Goal: Obtain resource: Download file/media

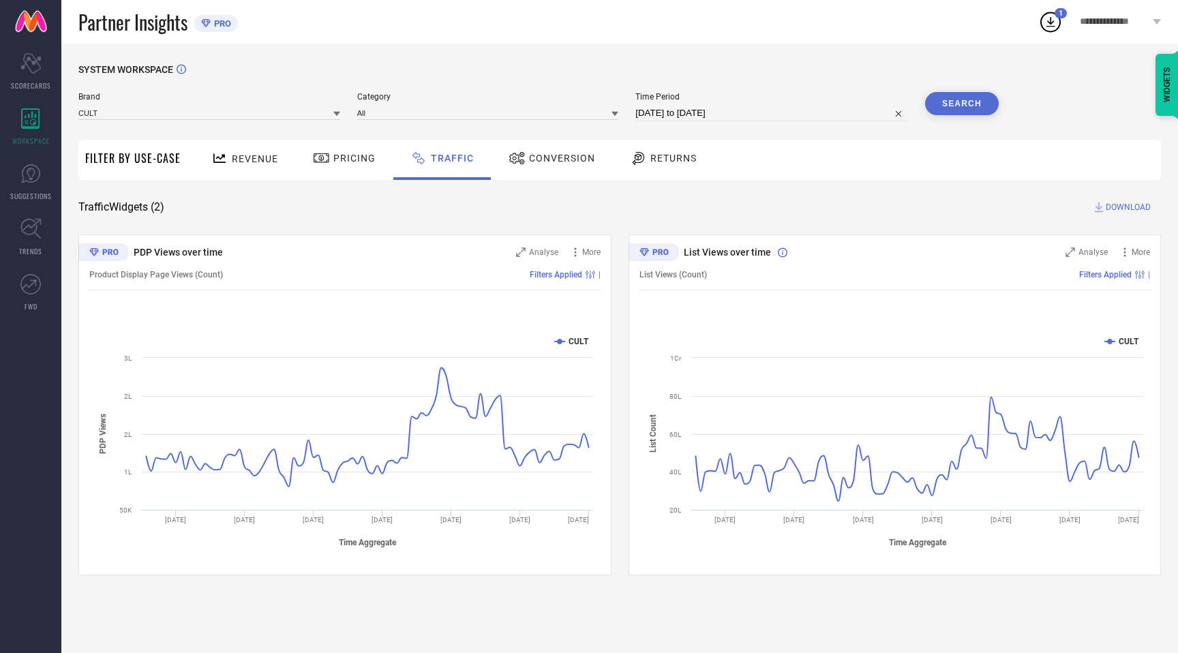
click at [970, 107] on button "Search" at bounding box center [962, 103] width 74 height 23
click at [1122, 206] on span "DOWNLOAD" at bounding box center [1128, 207] width 45 height 14
click at [148, 113] on input at bounding box center [209, 113] width 262 height 14
click at [108, 154] on span "AVANT" at bounding box center [98, 155] width 27 height 10
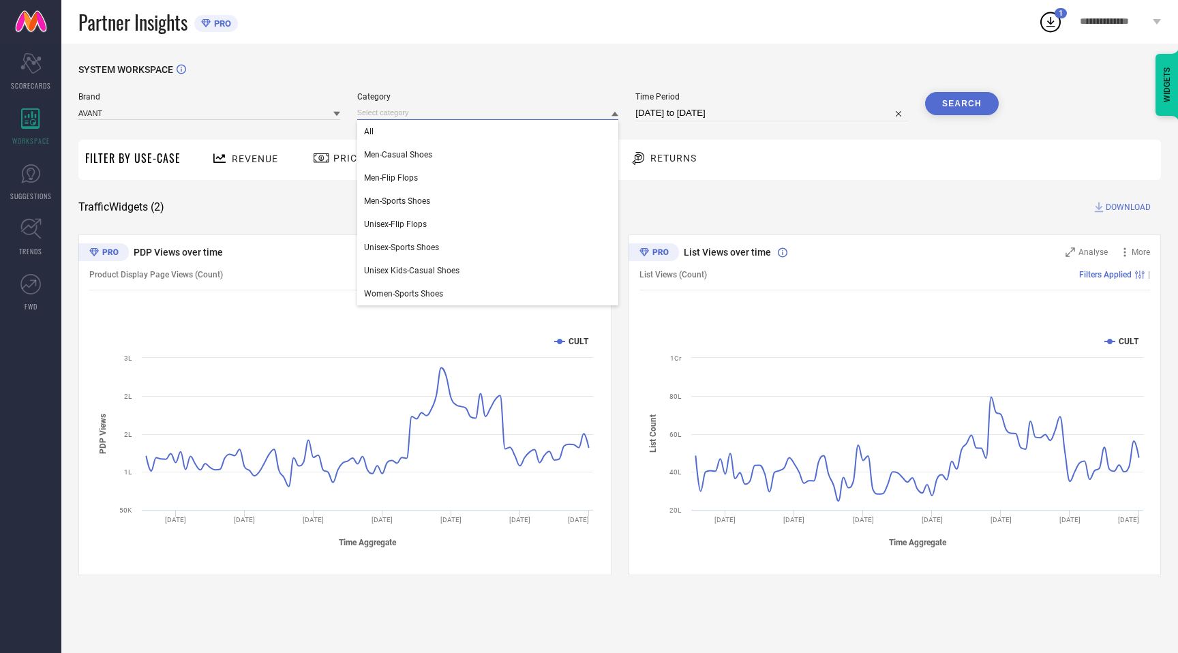
click at [492, 110] on input at bounding box center [488, 113] width 262 height 14
click at [388, 136] on div "All" at bounding box center [488, 131] width 262 height 23
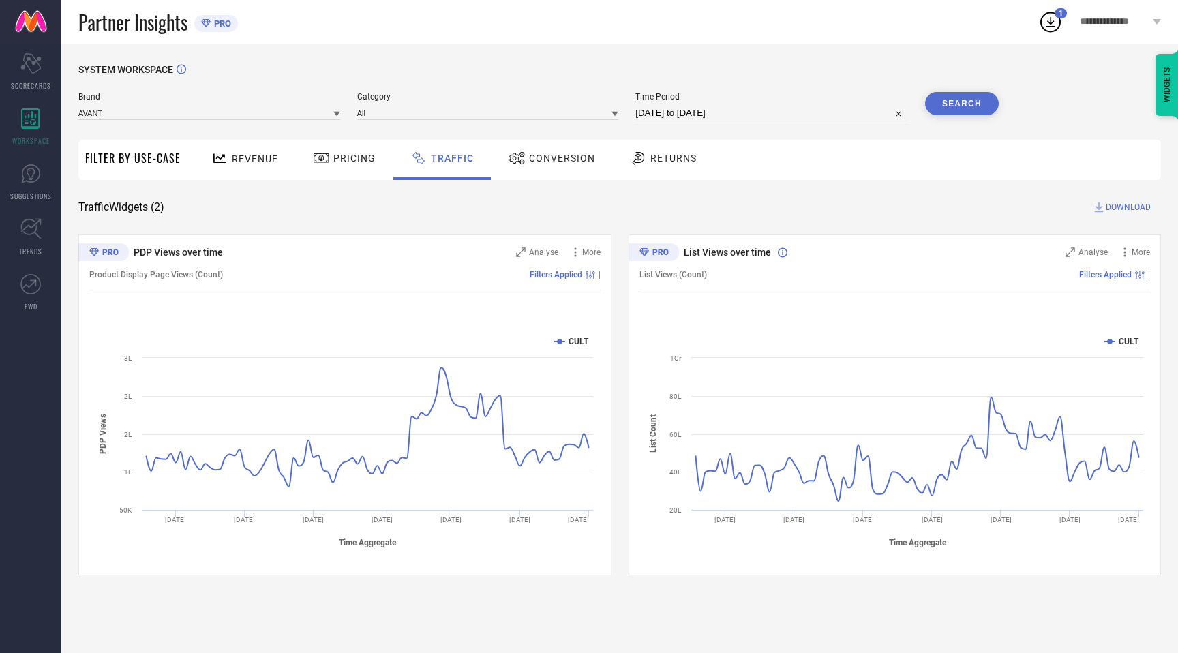
click at [983, 101] on button "Search" at bounding box center [962, 103] width 74 height 23
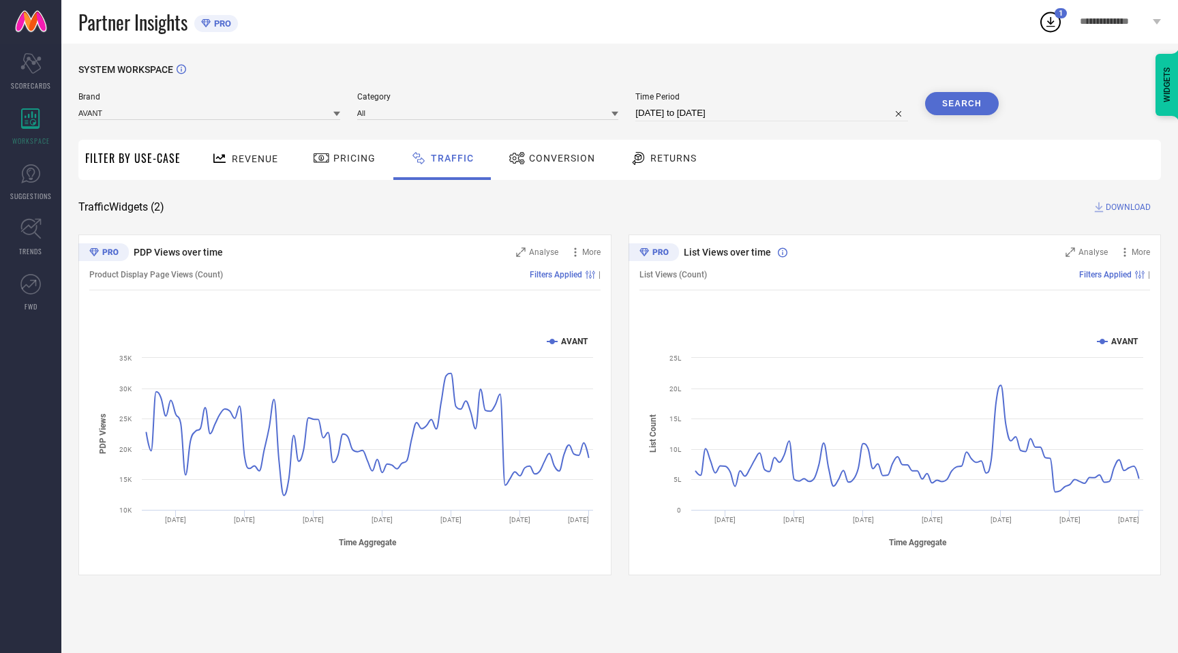
click at [977, 111] on button "Search" at bounding box center [962, 103] width 74 height 23
click at [1127, 207] on span "DOWNLOAD" at bounding box center [1128, 207] width 45 height 14
click at [1055, 21] on icon at bounding box center [1051, 22] width 25 height 25
click at [1060, 20] on circle at bounding box center [1050, 22] width 19 height 19
click at [1057, 25] on icon at bounding box center [1051, 22] width 25 height 25
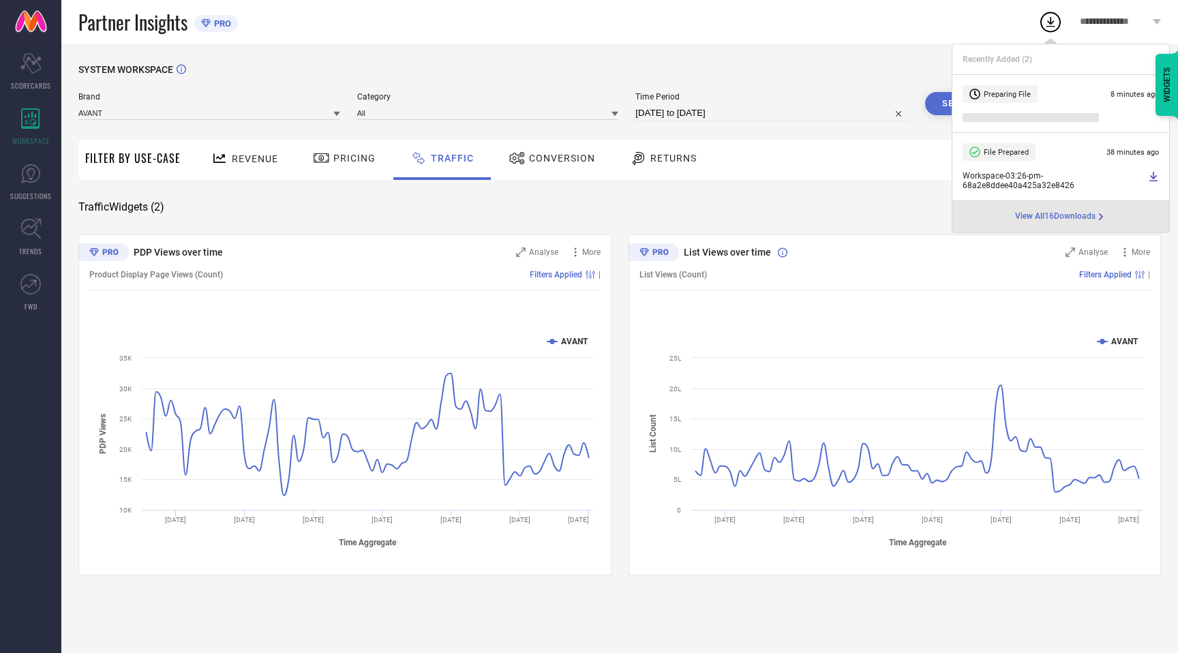
click at [1108, 93] on div "Preparing File 8 minutes ago" at bounding box center [1061, 94] width 196 height 18
click at [1048, 216] on span "View All 16 Downloads" at bounding box center [1055, 216] width 80 height 11
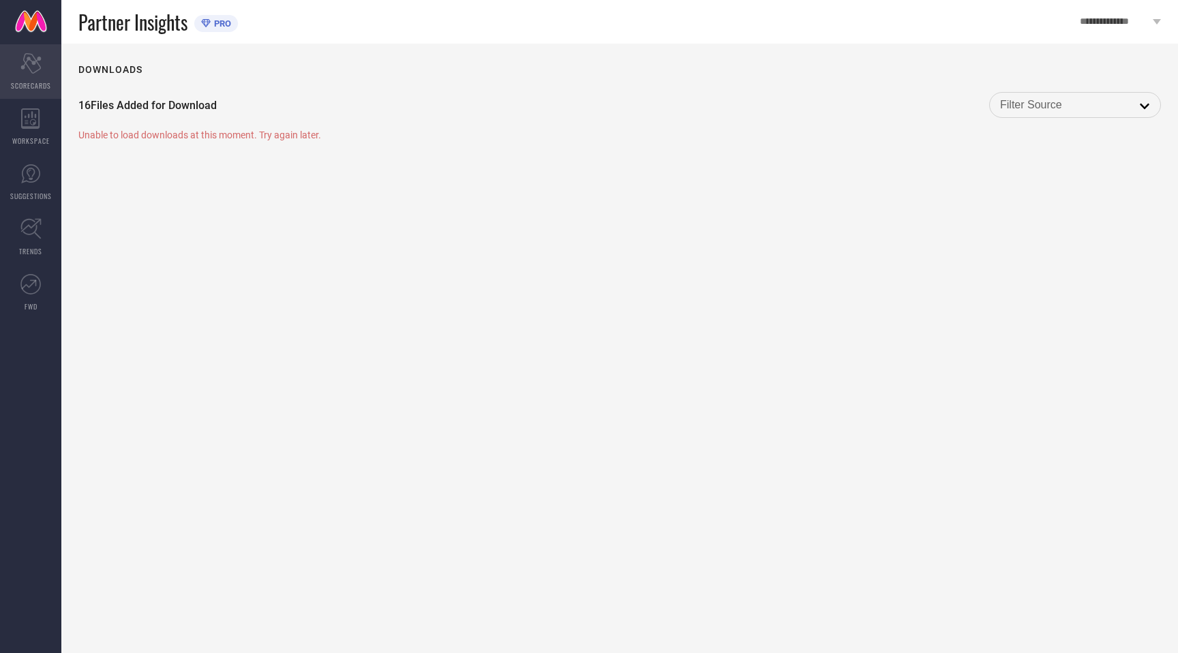
click at [27, 78] on div "Scorecard SCORECARDS" at bounding box center [30, 71] width 61 height 55
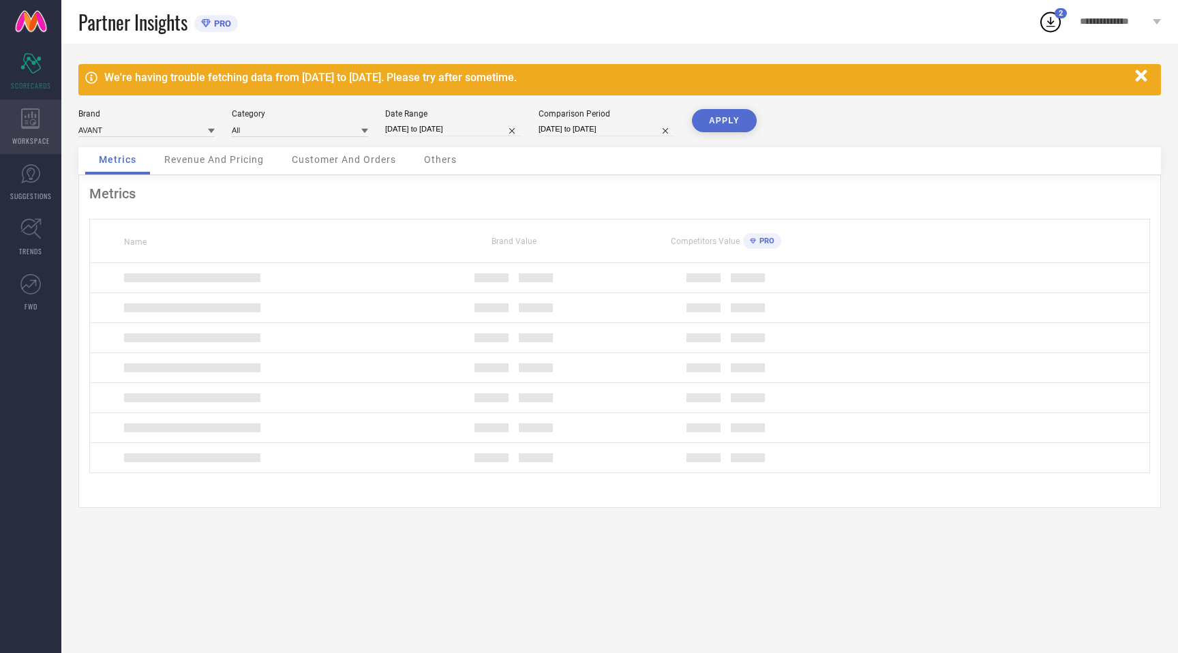
click at [33, 123] on icon at bounding box center [30, 118] width 18 height 20
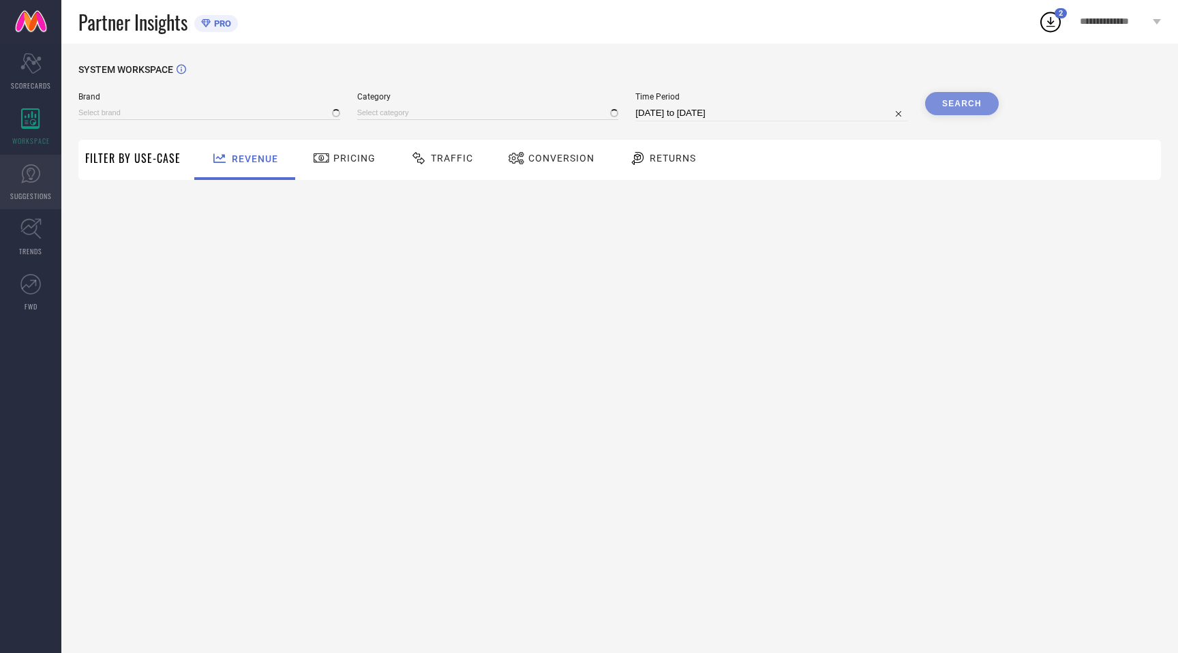
type input "AVANT"
type input "All"
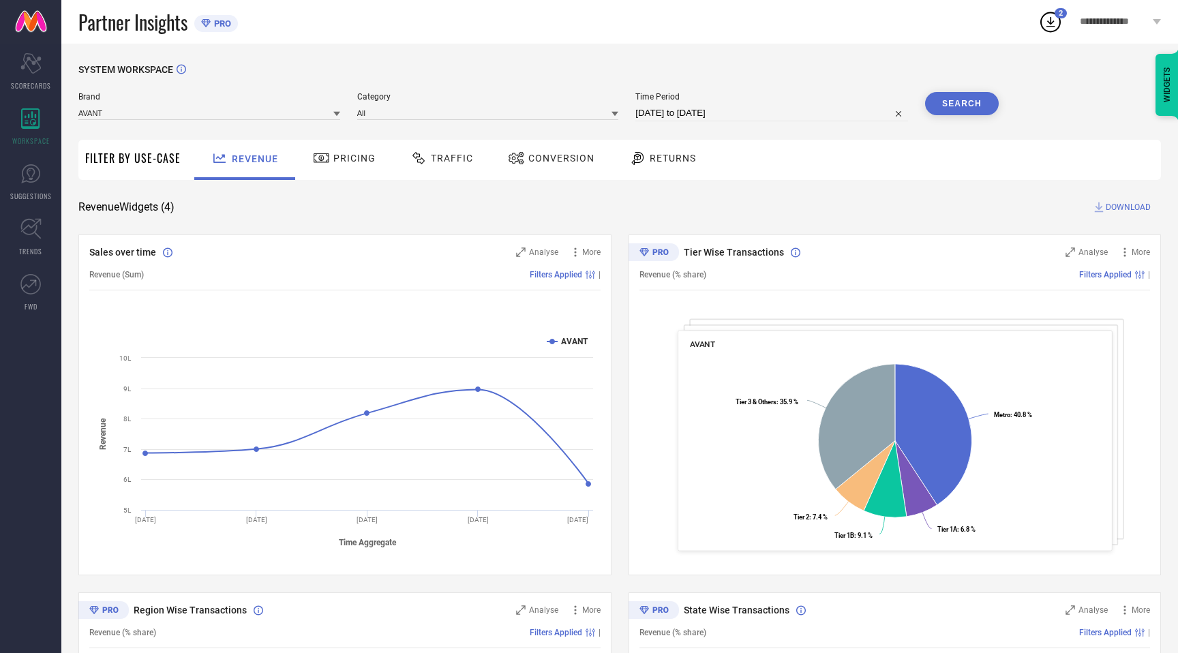
click at [1056, 14] on div "2" at bounding box center [1061, 13] width 12 height 10
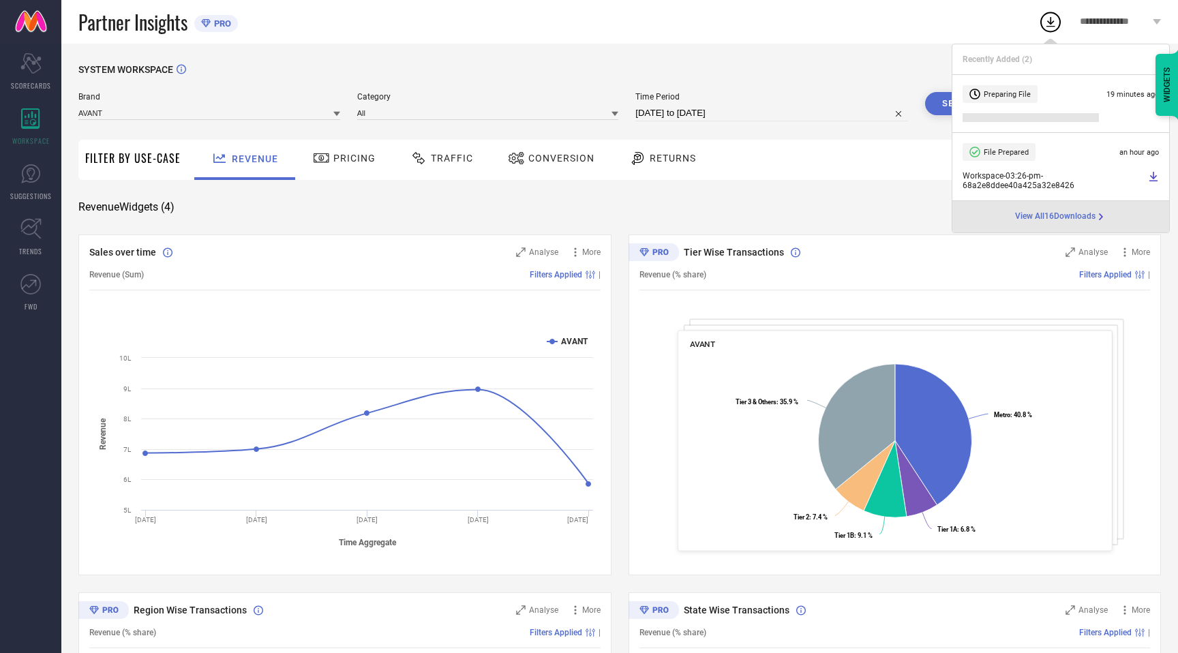
click at [462, 158] on span "Traffic" at bounding box center [452, 158] width 42 height 11
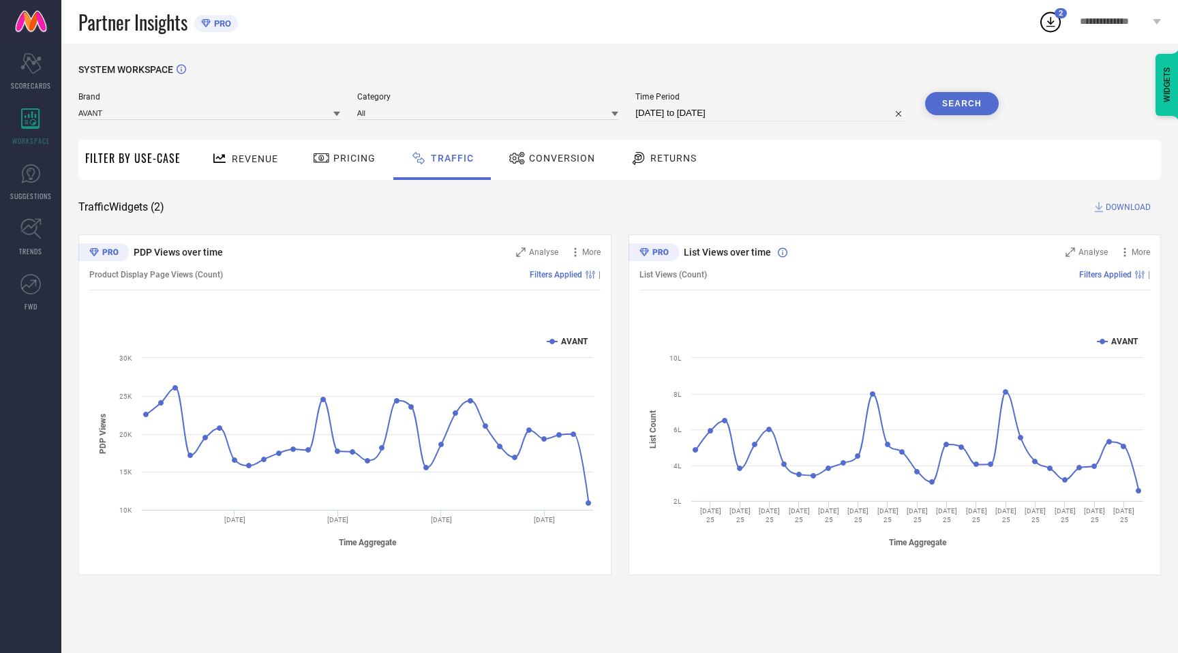
click at [709, 113] on input "[DATE] to [DATE]" at bounding box center [772, 113] width 273 height 16
select select "6"
select select "2025"
select select "7"
select select "2025"
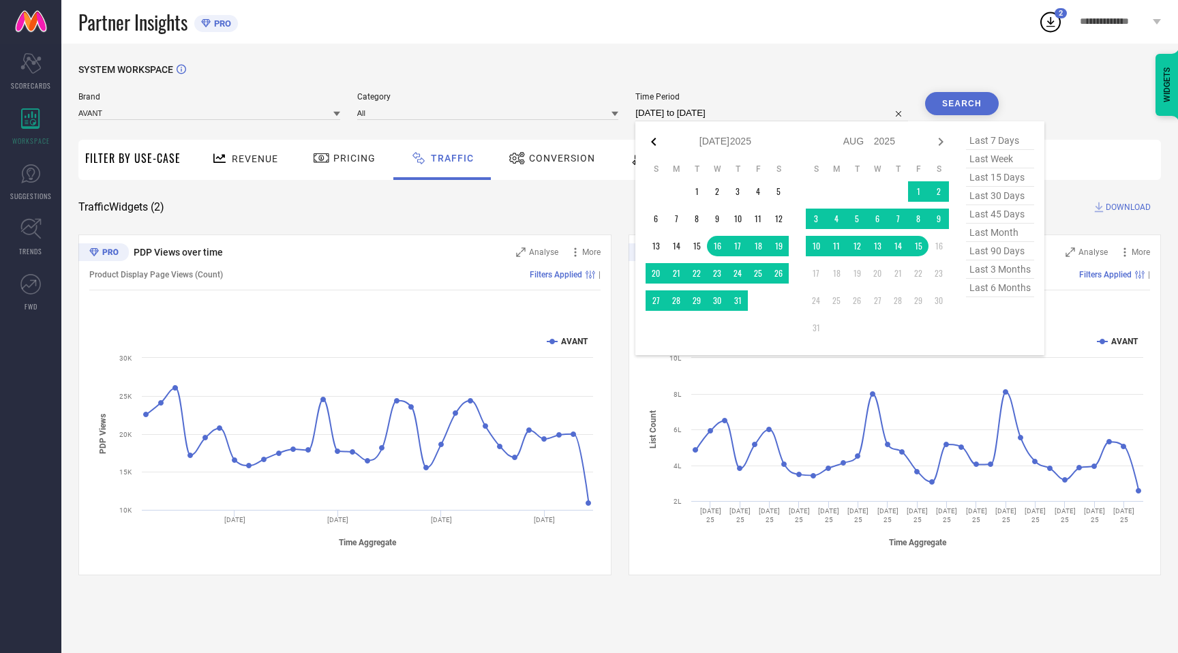
click at [656, 139] on icon at bounding box center [654, 142] width 16 height 16
select select "5"
select select "2025"
select select "6"
select select "2025"
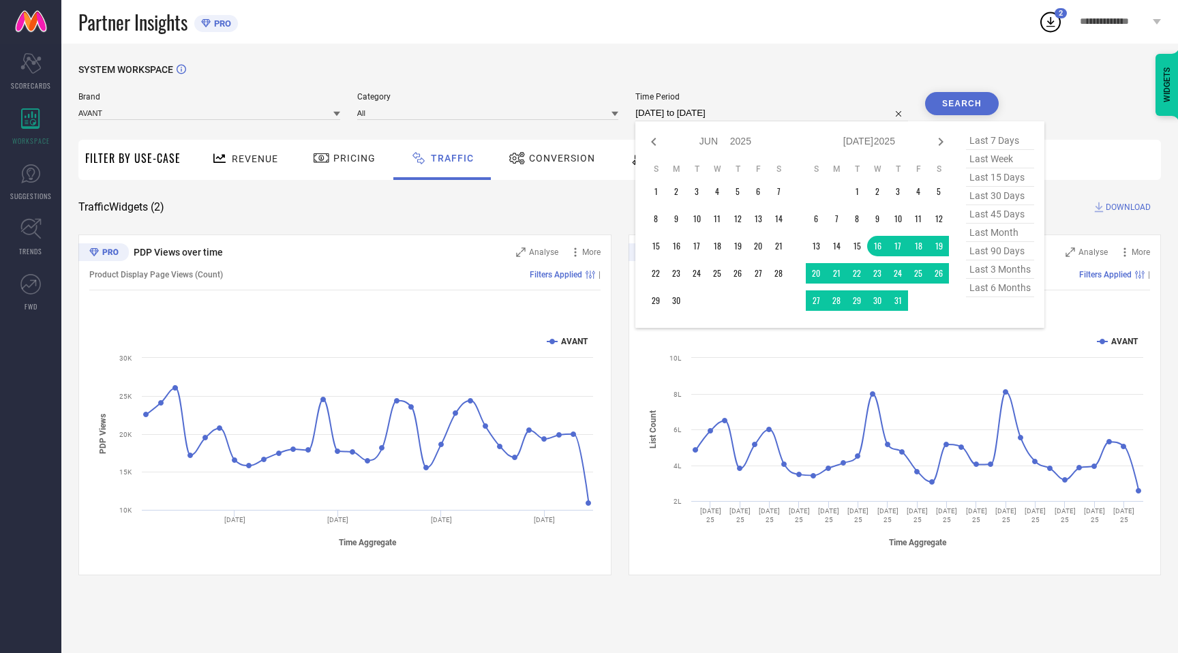
click at [656, 139] on icon at bounding box center [654, 142] width 16 height 16
select select "4"
select select "2025"
select select "5"
select select "2025"
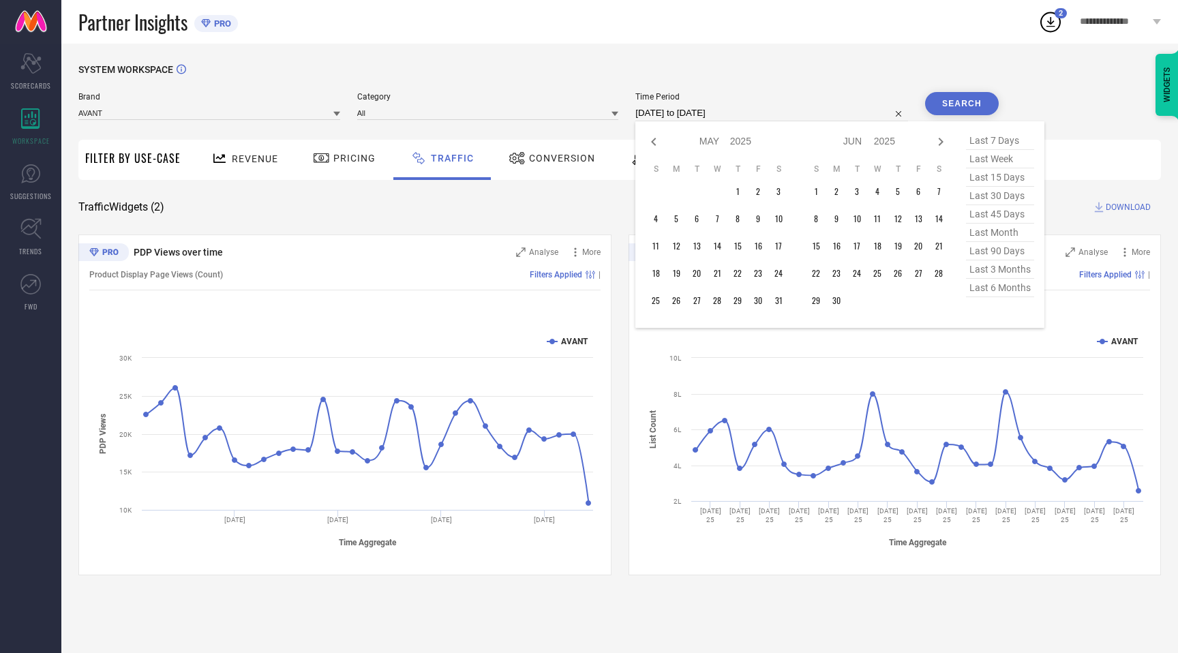
click at [656, 139] on icon at bounding box center [654, 142] width 16 height 16
select select "3"
select select "2025"
select select "4"
select select "2025"
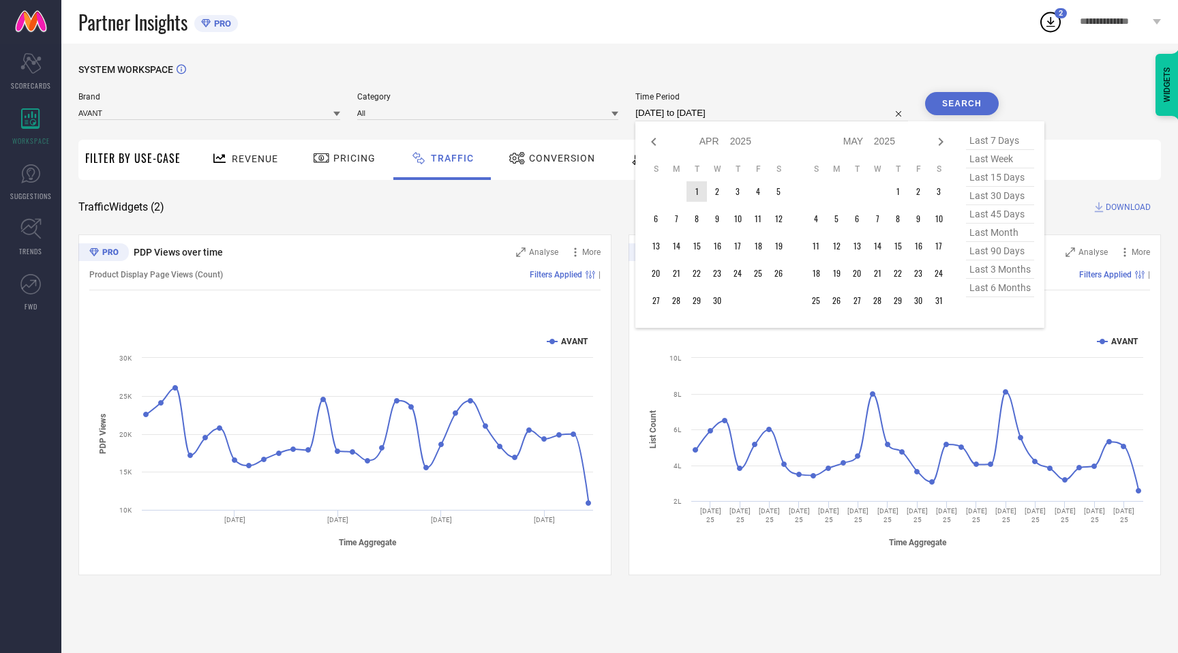
type input "After [DATE]"
click at [698, 192] on td "1" at bounding box center [697, 191] width 20 height 20
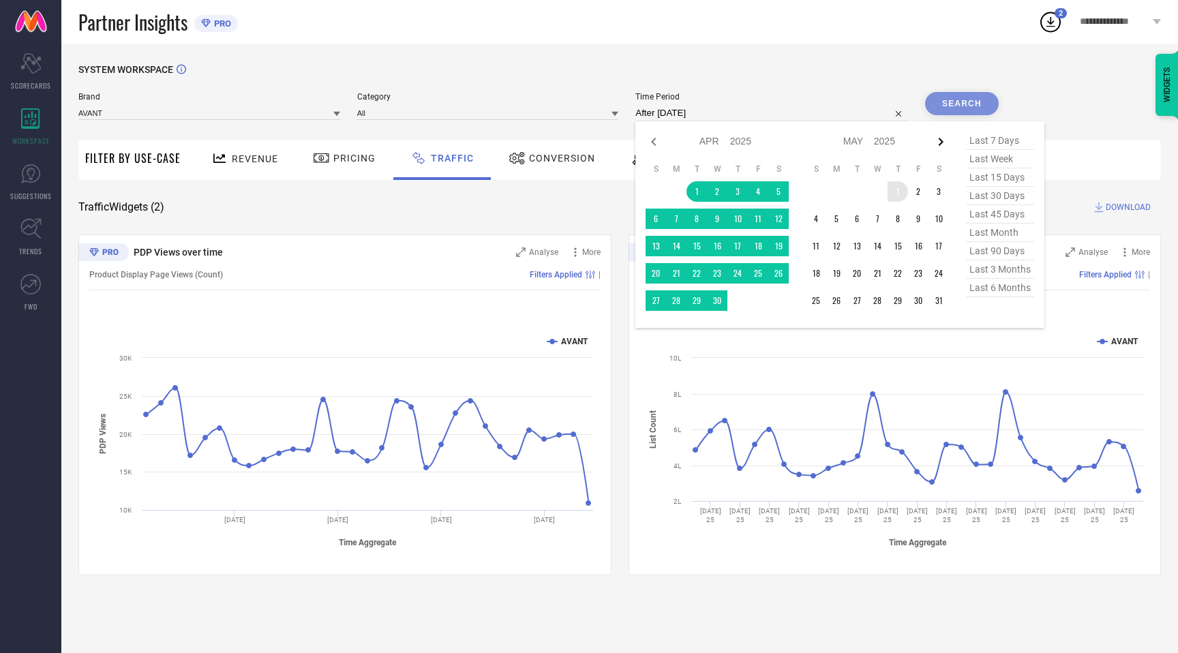
click at [949, 140] on icon at bounding box center [941, 142] width 16 height 16
select select "4"
select select "2025"
select select "5"
select select "2025"
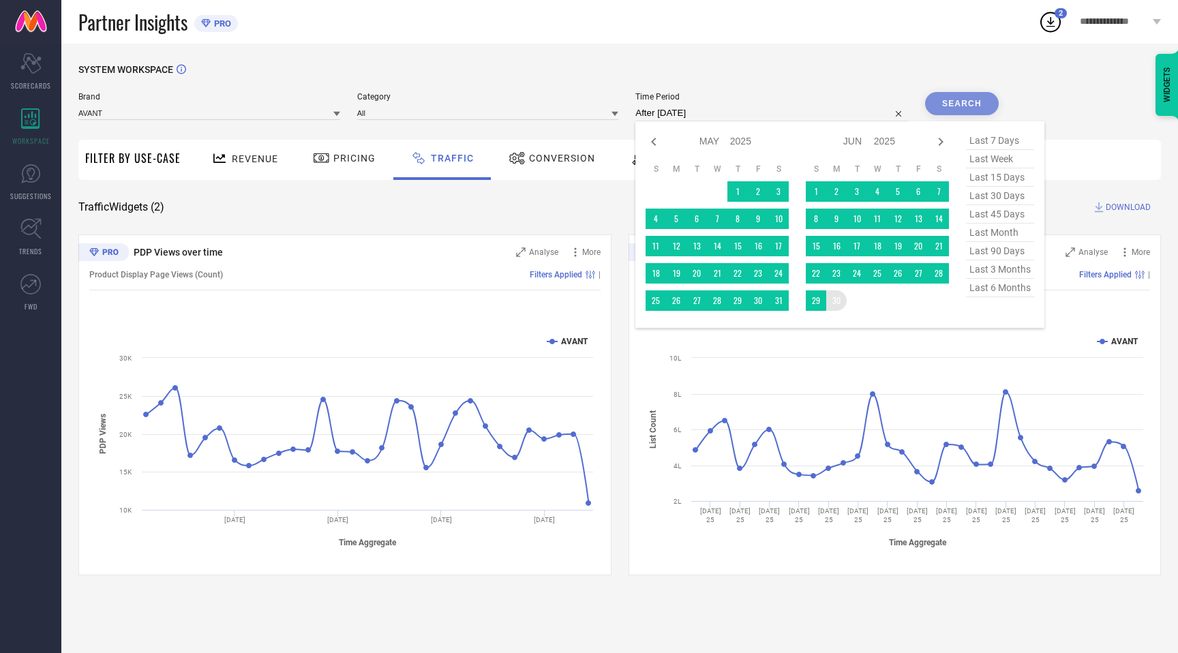
type input "[DATE] to [DATE]"
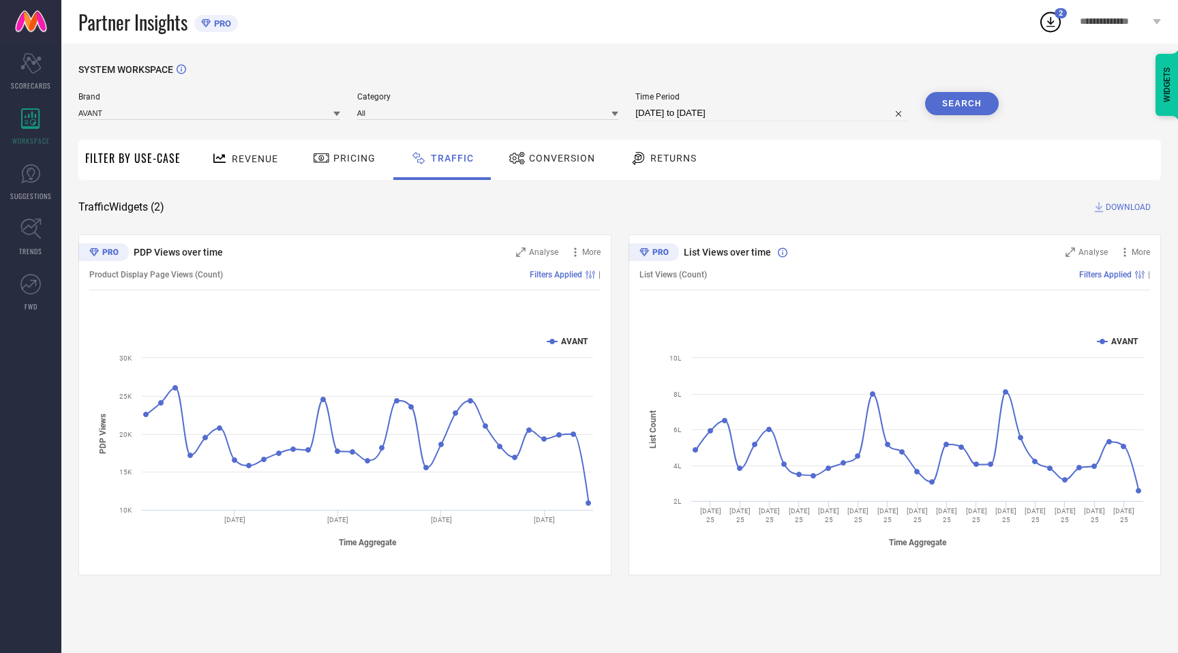
click at [973, 100] on button "Search" at bounding box center [962, 103] width 74 height 23
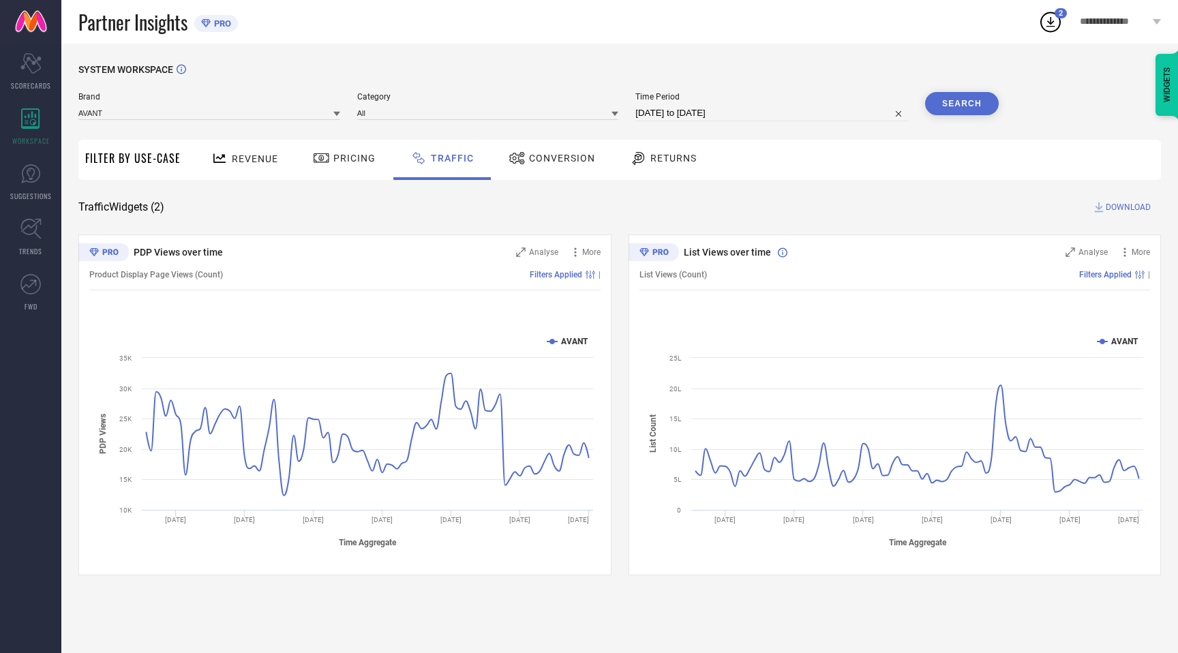
click at [1125, 209] on span "DOWNLOAD" at bounding box center [1128, 207] width 45 height 14
click at [1052, 20] on icon at bounding box center [1051, 22] width 25 height 25
click at [1043, 30] on icon at bounding box center [1051, 22] width 25 height 25
